Goal: Information Seeking & Learning: Understand process/instructions

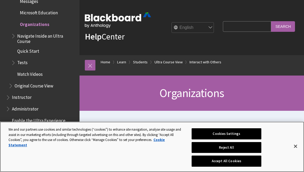
click at [238, 160] on button "Accept All Cookies" at bounding box center [226, 160] width 70 height 11
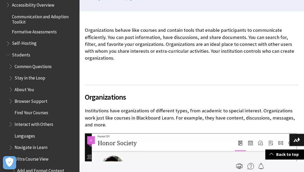
scroll to position [467, 0]
click at [35, 109] on span "Find Your Courses" at bounding box center [32, 112] width 34 height 7
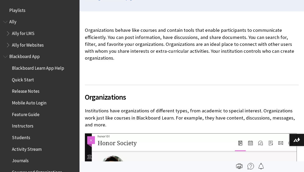
scroll to position [790, 0]
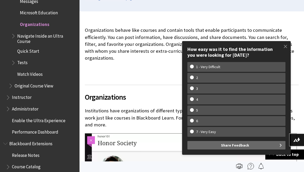
click at [38, 20] on span "Organizations" at bounding box center [34, 23] width 29 height 7
click at [34, 31] on span "Navigate Inside an Ultra Course" at bounding box center [46, 37] width 58 height 12
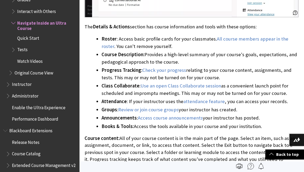
scroll to position [595, 1]
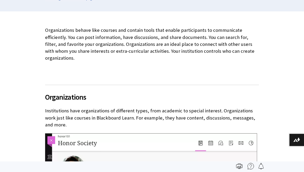
scroll to position [790, 0]
